Goal: Navigation & Orientation: Understand site structure

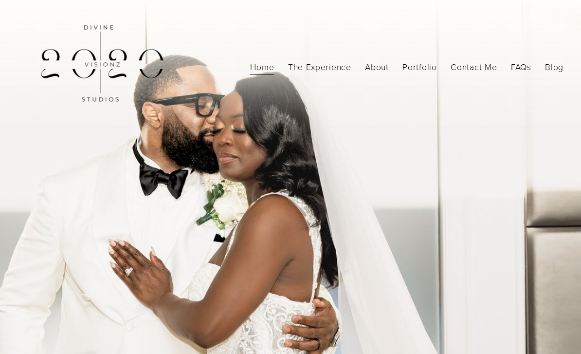
click at [317, 77] on div "Home The Experience About Portfolio Photography Videography" at bounding box center [291, 66] width 546 height 132
click at [337, 67] on link "The Experience" at bounding box center [319, 66] width 63 height 17
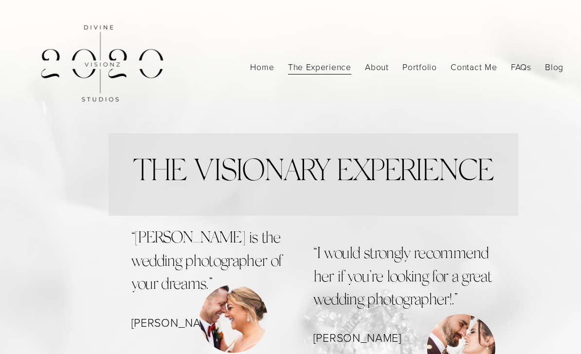
click at [518, 67] on link "FAQs" at bounding box center [521, 66] width 20 height 17
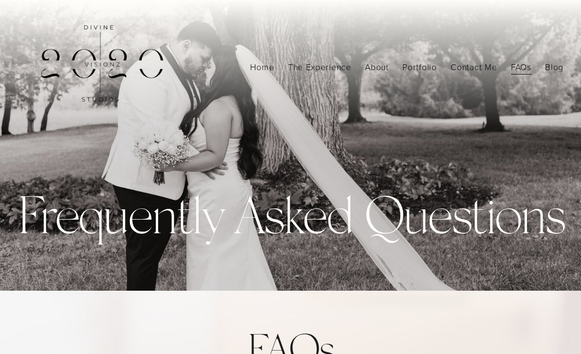
click at [267, 68] on link "Home" at bounding box center [262, 66] width 24 height 17
